Goal: Check status: Check status

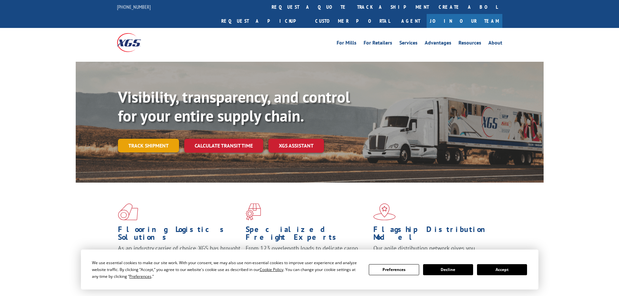
click at [138, 139] on link "Track shipment" at bounding box center [148, 146] width 61 height 14
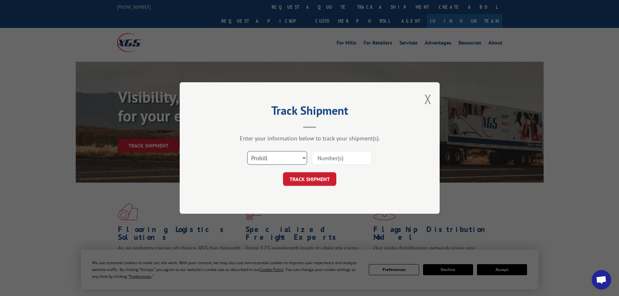
click at [281, 160] on select "Select category... Probill BOL PO" at bounding box center [277, 158] width 60 height 14
select select "bol"
click at [247, 151] on select "Select category... Probill BOL PO" at bounding box center [277, 158] width 60 height 14
click at [338, 158] on input at bounding box center [342, 158] width 60 height 14
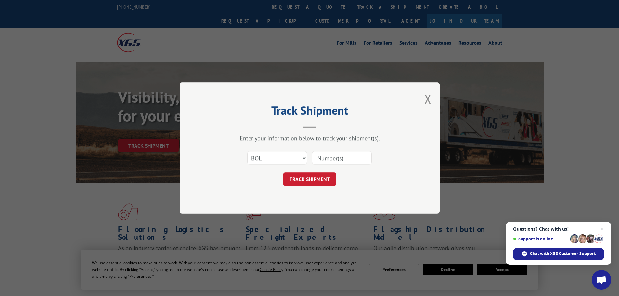
paste input "5179947"
type input "5179947"
click at [312, 178] on button "TRACK SHIPMENT" at bounding box center [309, 179] width 53 height 14
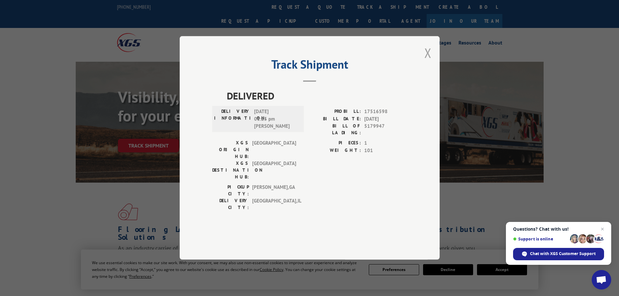
click at [430, 61] on button "Close modal" at bounding box center [427, 52] width 7 height 17
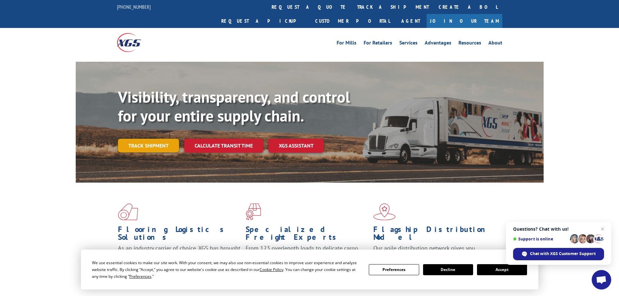
click at [156, 139] on link "Track shipment" at bounding box center [148, 146] width 61 height 14
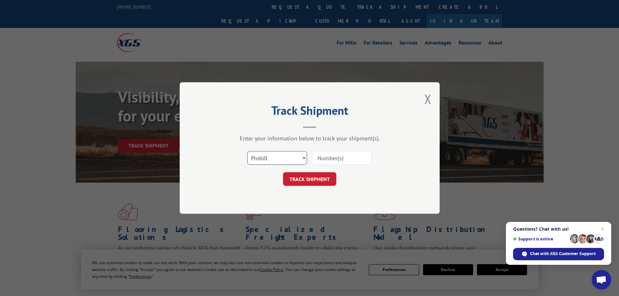
click at [262, 158] on select "Select category... Probill BOL PO" at bounding box center [277, 158] width 60 height 14
click at [247, 151] on select "Select category... Probill BOL PO" at bounding box center [277, 158] width 60 height 14
click at [267, 162] on select "Select category... Probill BOL PO" at bounding box center [277, 158] width 60 height 14
select select "bol"
click at [247, 151] on select "Select category... Probill BOL PO" at bounding box center [277, 158] width 60 height 14
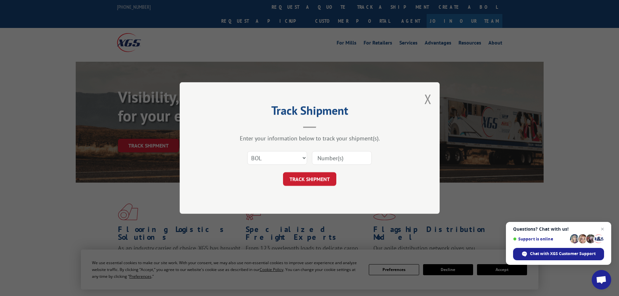
click at [329, 156] on input at bounding box center [342, 158] width 60 height 14
paste input "6013816"
type input "6013816"
click at [318, 178] on button "TRACK SHIPMENT" at bounding box center [309, 179] width 53 height 14
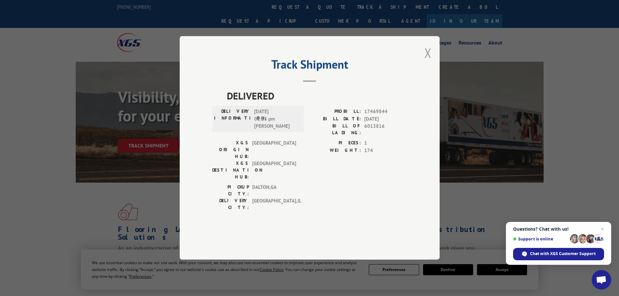
click at [428, 61] on button "Close modal" at bounding box center [427, 52] width 7 height 17
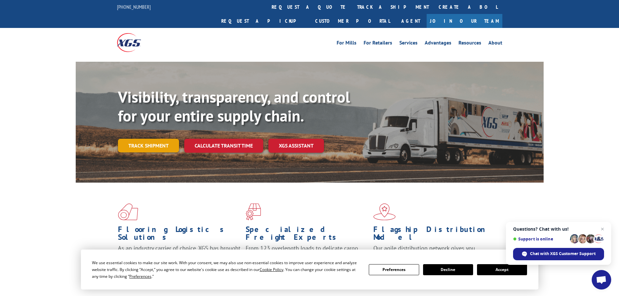
click at [144, 139] on link "Track shipment" at bounding box center [148, 146] width 61 height 14
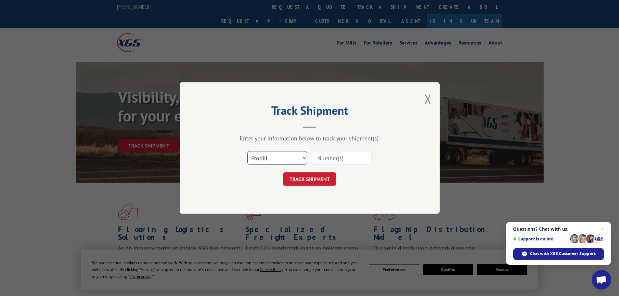
click at [271, 157] on select "Select category... Probill BOL PO" at bounding box center [277, 158] width 60 height 14
select select "bol"
click at [247, 151] on select "Select category... Probill BOL PO" at bounding box center [277, 158] width 60 height 14
click at [327, 158] on input at bounding box center [342, 158] width 60 height 14
paste input "6014890"
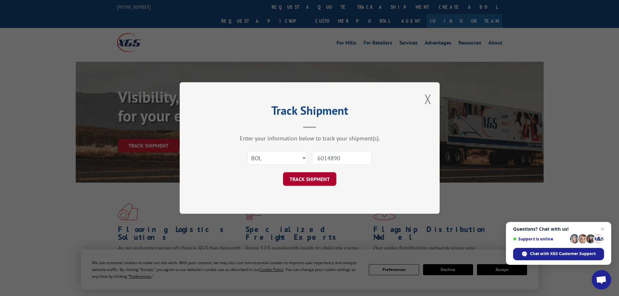
type input "6014890"
click at [311, 186] on button "TRACK SHIPMENT" at bounding box center [309, 179] width 53 height 14
